Goal: Task Accomplishment & Management: Use online tool/utility

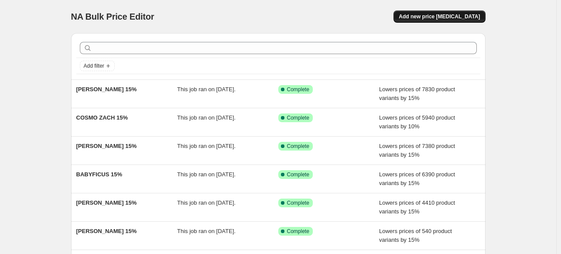
click at [432, 15] on span "Add new price [MEDICAL_DATA]" at bounding box center [439, 16] width 81 height 7
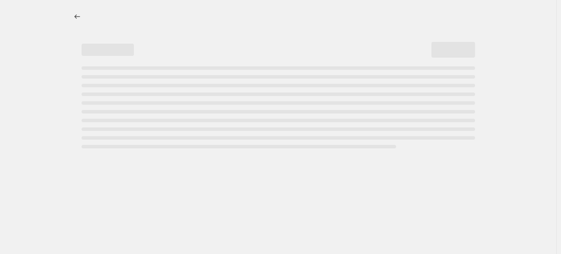
select select "percentage"
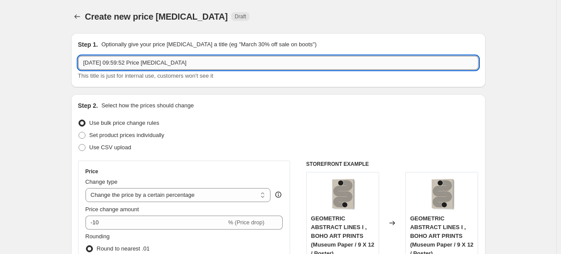
click at [234, 62] on input "[DATE] 09:59:52 Price [MEDICAL_DATA]" at bounding box center [278, 63] width 401 height 14
paste input "VERTIGO ARTOGRAPHY"
type input "VERTIGO ARTOGRAPHY 15%"
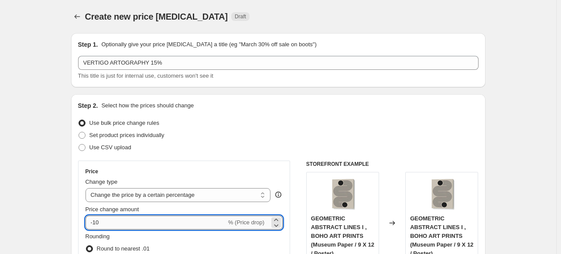
click at [153, 226] on input "-10" at bounding box center [156, 223] width 141 height 14
type input "-15"
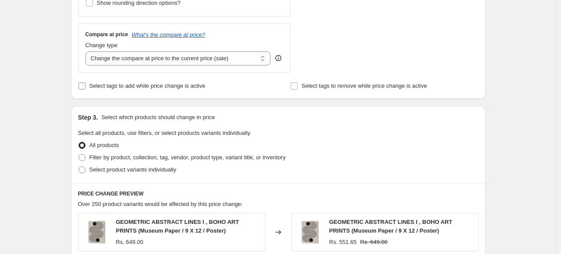
scroll to position [305, 0]
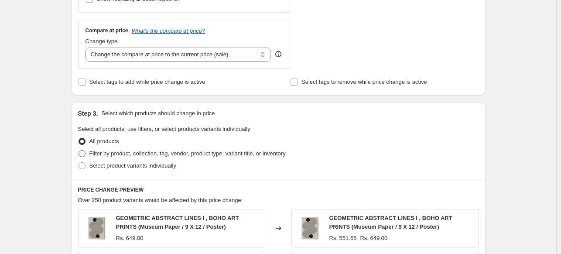
click at [85, 157] on span at bounding box center [82, 153] width 7 height 7
click at [79, 151] on input "Filter by product, collection, tag, vendor, product type, variant title, or inv…" at bounding box center [79, 150] width 0 height 0
radio input "true"
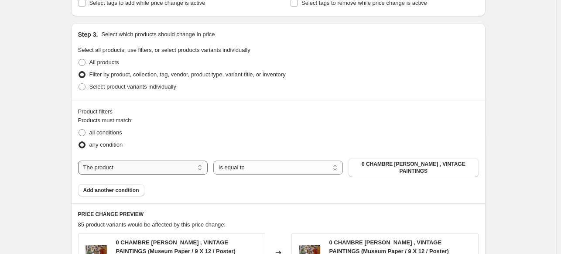
scroll to position [393, 0]
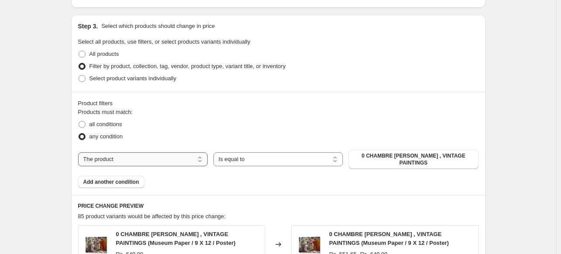
click at [173, 155] on select "The product The product's collection The product's tag The product's vendor The…" at bounding box center [143, 159] width 130 height 14
select select "collection"
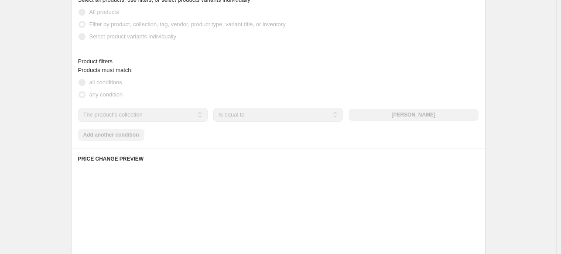
scroll to position [436, 0]
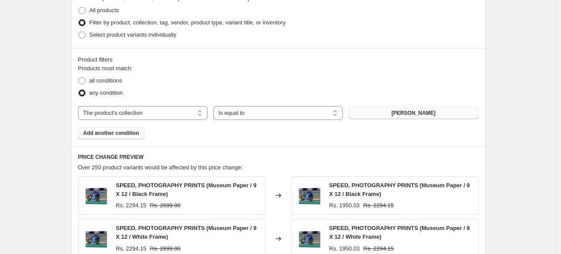
click at [401, 111] on span "[PERSON_NAME]" at bounding box center [413, 113] width 44 height 7
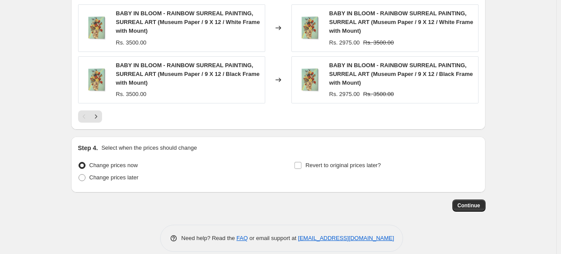
scroll to position [765, 0]
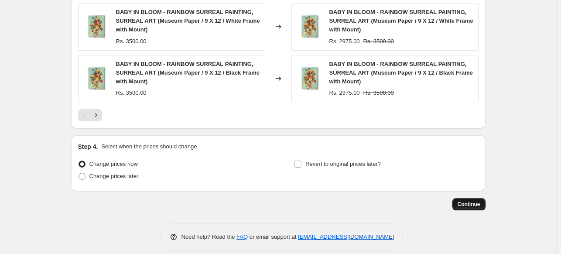
click at [467, 201] on span "Continue" at bounding box center [469, 204] width 23 height 7
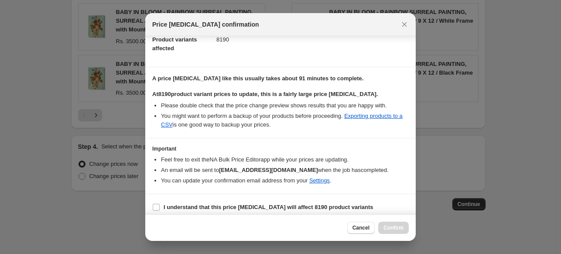
scroll to position [106, 0]
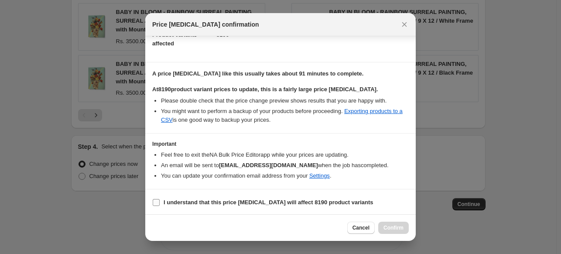
click at [264, 199] on b "I understand that this price [MEDICAL_DATA] will affect 8190 product variants" at bounding box center [269, 202] width 210 height 7
click at [160, 199] on input "I understand that this price [MEDICAL_DATA] will affect 8190 product variants" at bounding box center [156, 202] width 7 height 7
checkbox input "true"
click at [408, 230] on button "Confirm" at bounding box center [393, 228] width 31 height 12
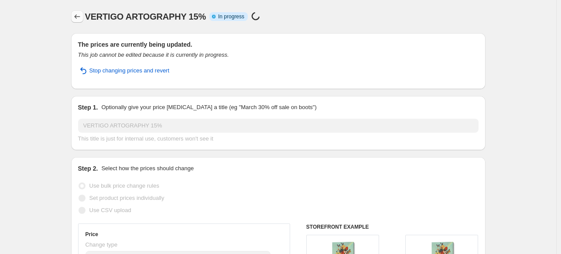
click at [77, 17] on icon "Price change jobs" at bounding box center [77, 16] width 6 height 4
